Goal: Task Accomplishment & Management: Manage account settings

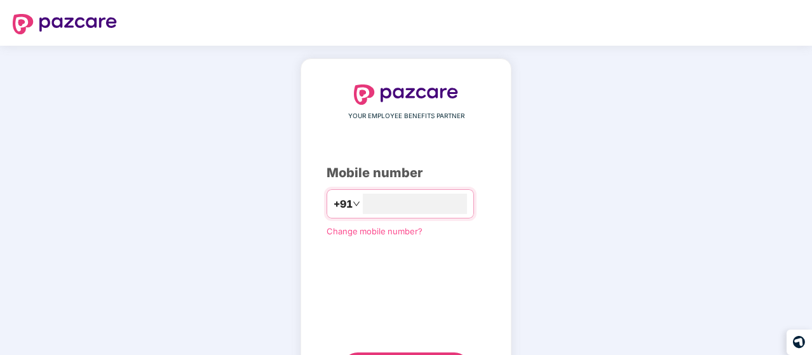
type input "**********"
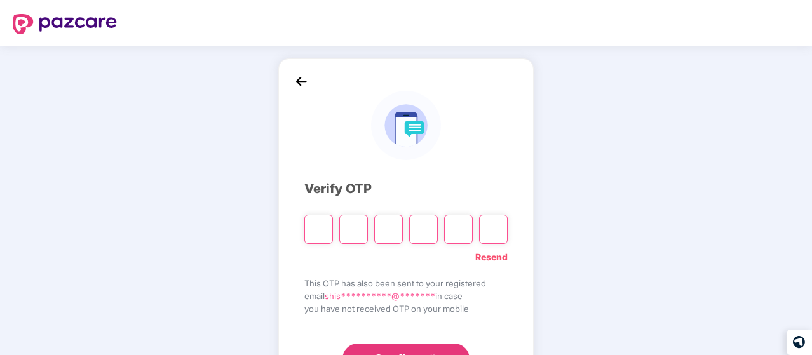
type input "*"
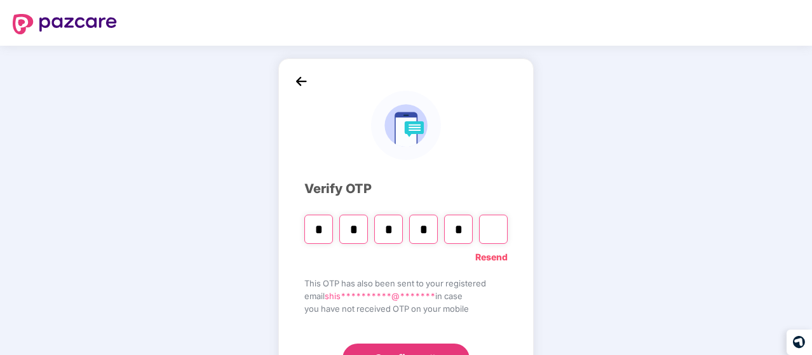
type input "*"
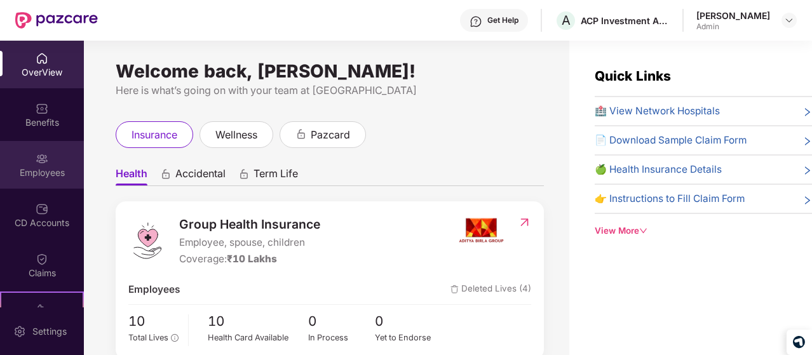
click at [49, 176] on div "Employees" at bounding box center [42, 172] width 84 height 13
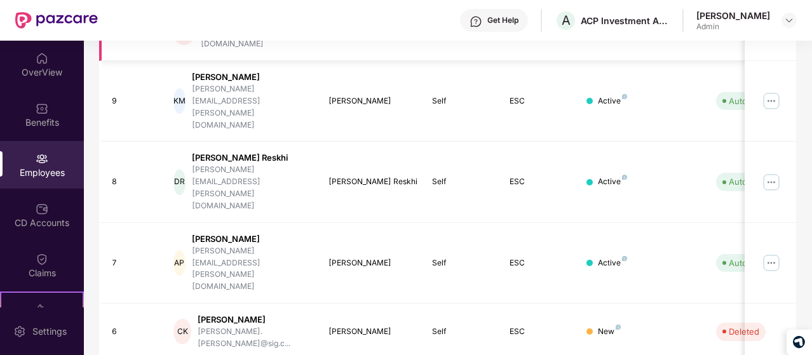
scroll to position [422, 0]
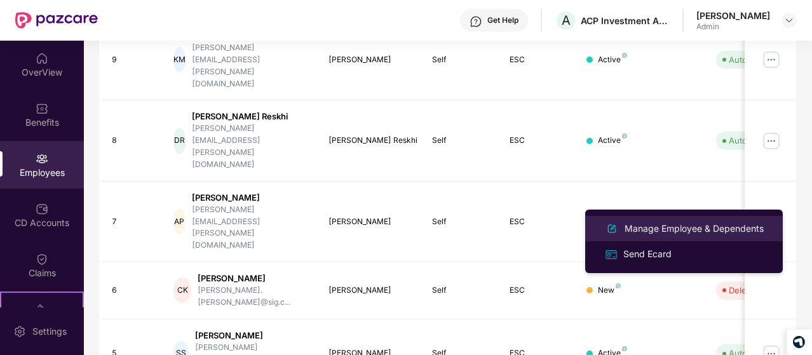
click at [647, 227] on div "Manage Employee & Dependents" at bounding box center [694, 229] width 144 height 14
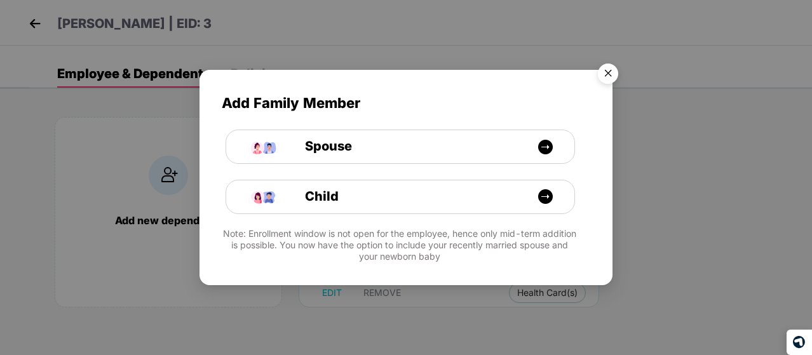
click at [608, 78] on img "Close" at bounding box center [608, 76] width 36 height 36
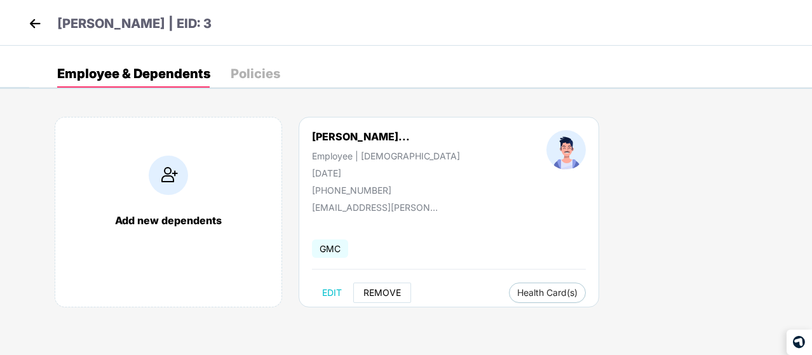
click at [397, 299] on button "REMOVE" at bounding box center [382, 293] width 58 height 20
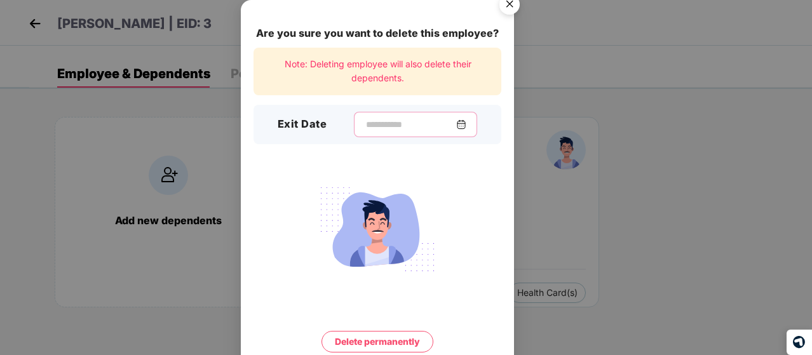
click at [390, 128] on input at bounding box center [410, 124] width 91 height 13
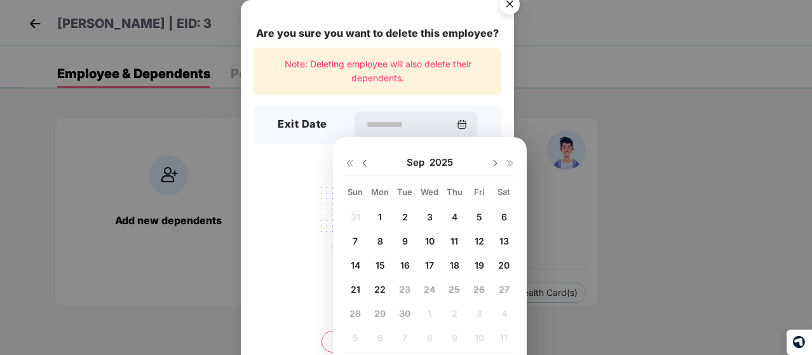
click at [372, 163] on div "[DATE]" at bounding box center [429, 162] width 171 height 25
click at [368, 164] on img at bounding box center [364, 163] width 10 height 10
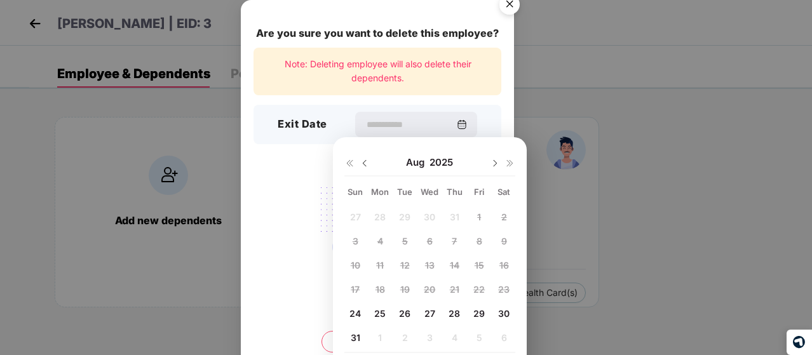
click at [358, 335] on span "31" at bounding box center [356, 337] width 10 height 11
type input "**********"
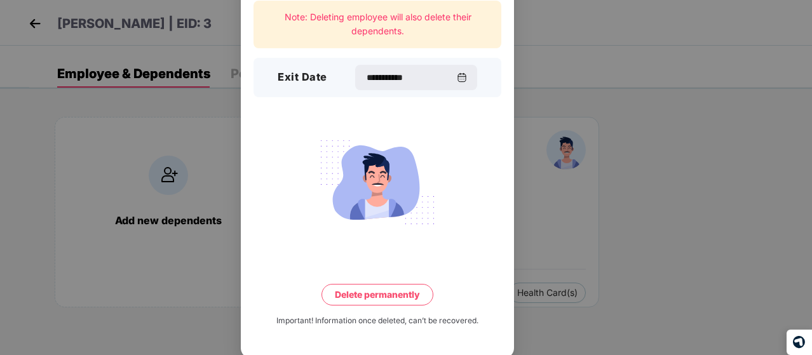
scroll to position [50, 0]
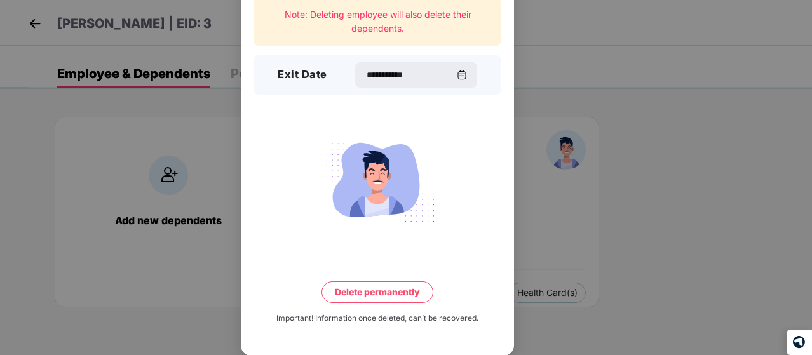
click at [377, 293] on button "Delete permanently" at bounding box center [377, 292] width 112 height 22
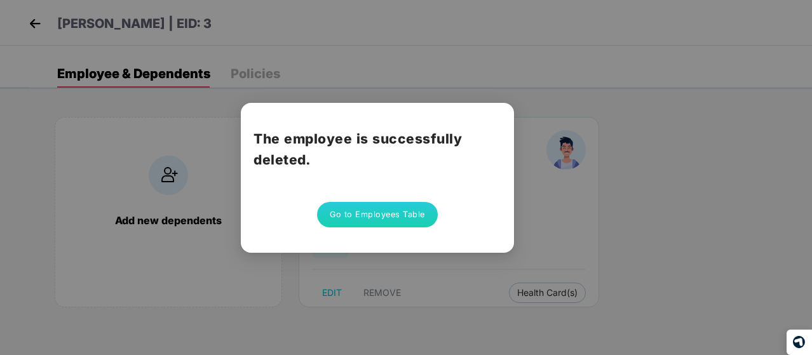
scroll to position [0, 0]
click at [419, 227] on div "The employee is successfully deleted. Go to Employees Table" at bounding box center [377, 178] width 273 height 150
click at [419, 227] on button "Go to Employees Table" at bounding box center [377, 214] width 121 height 25
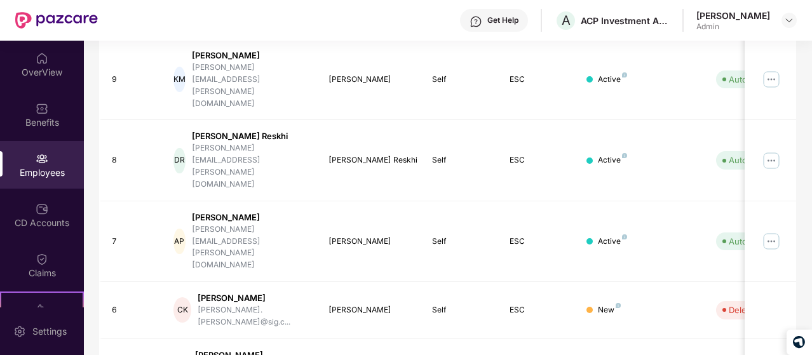
scroll to position [422, 0]
